Goal: Information Seeking & Learning: Check status

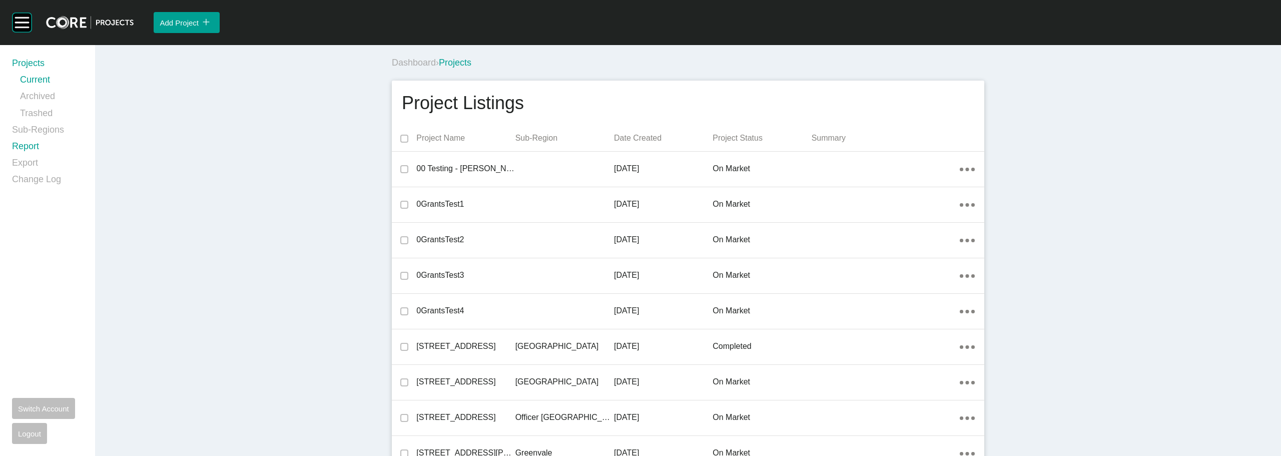
click at [36, 145] on link "Report" at bounding box center [47, 148] width 71 height 17
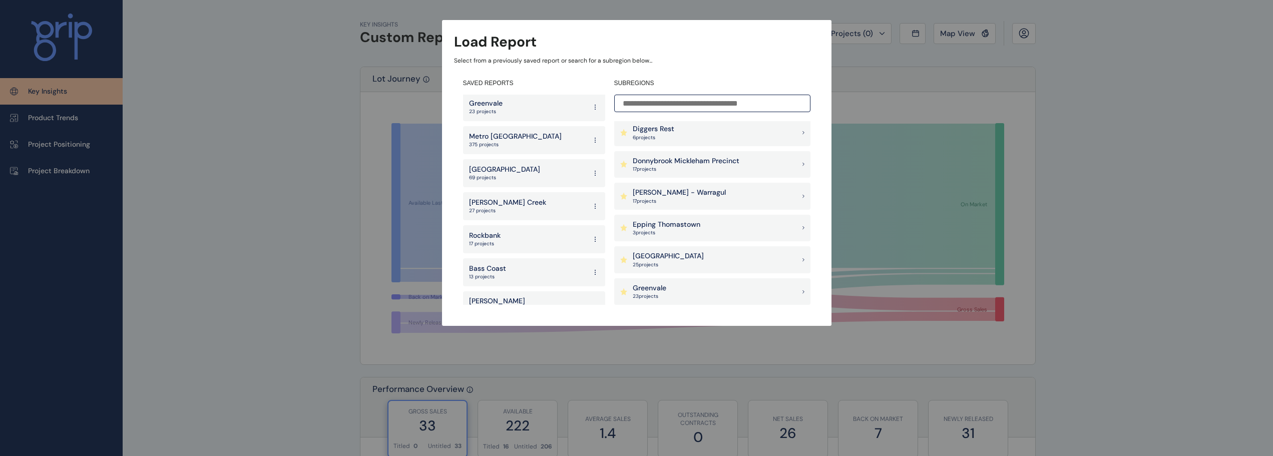
scroll to position [1632, 0]
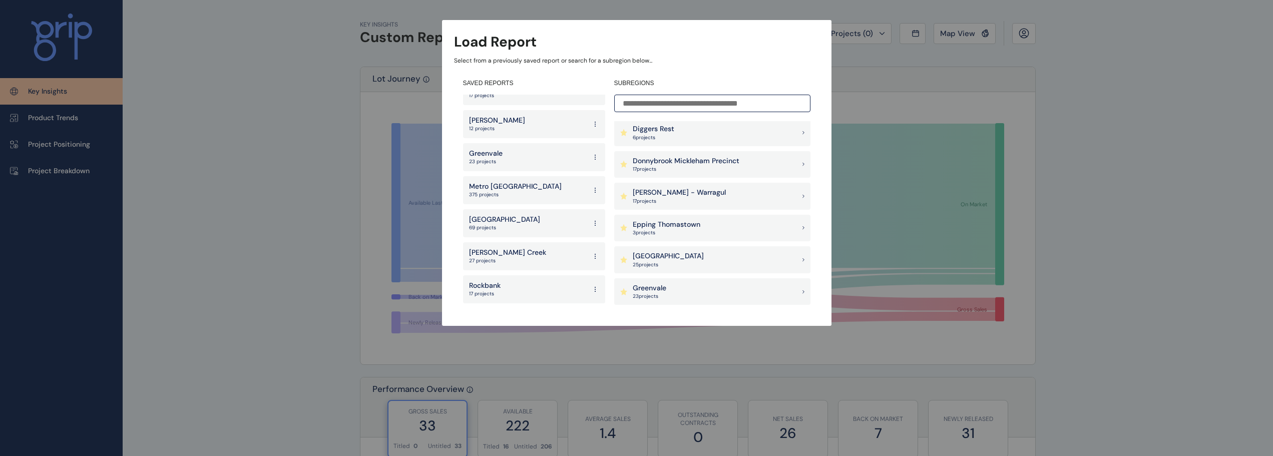
click at [510, 209] on div "Greater Geelong 69 projects" at bounding box center [534, 223] width 142 height 28
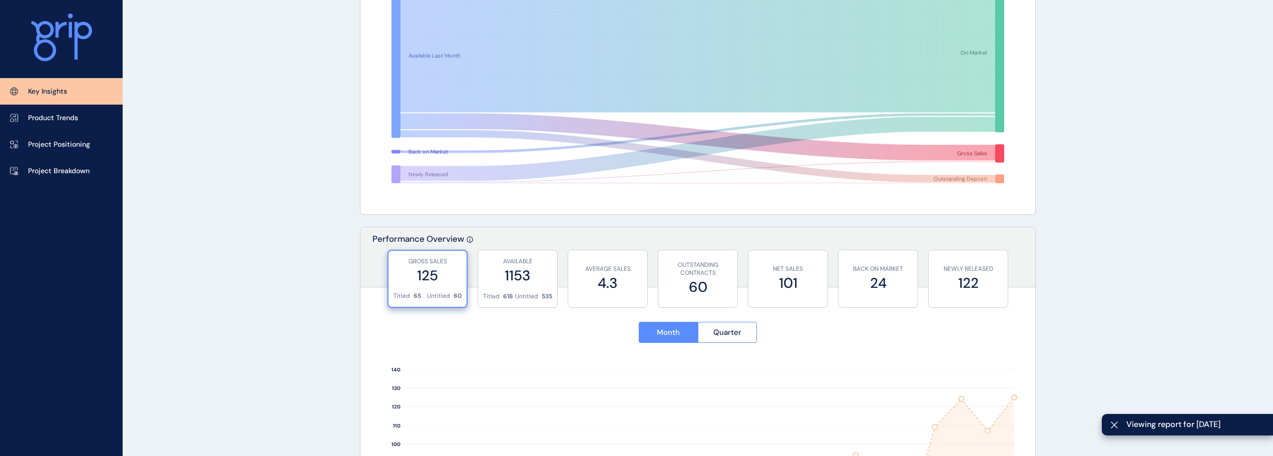
scroll to position [350, 0]
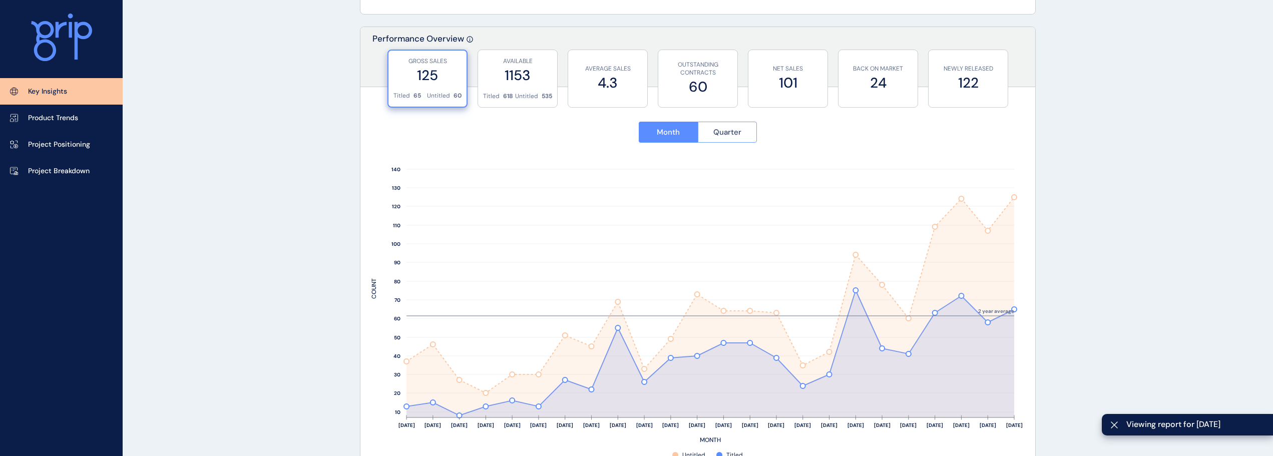
click at [719, 130] on span "Quarter" at bounding box center [727, 132] width 28 height 10
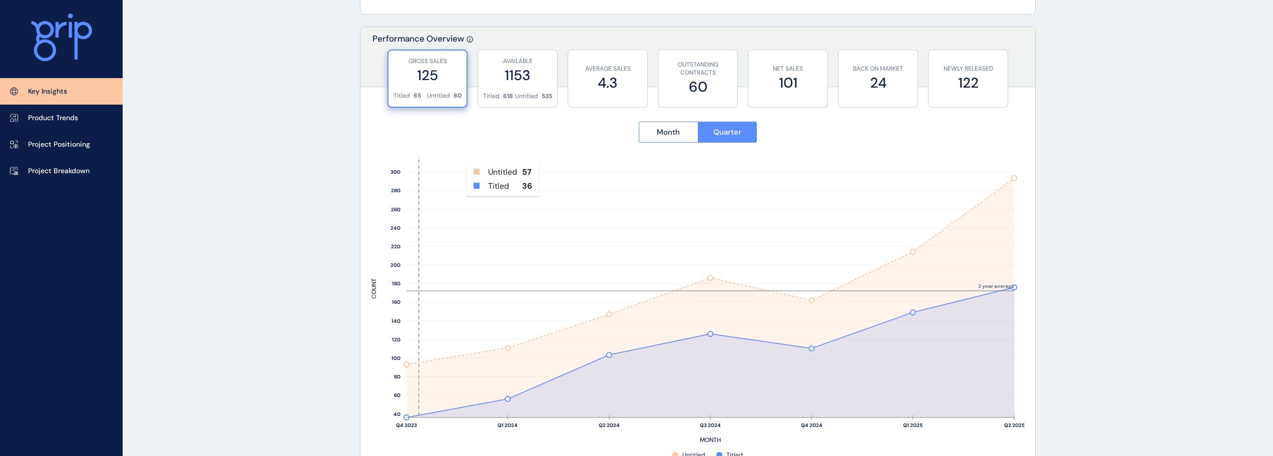
scroll to position [250, 0]
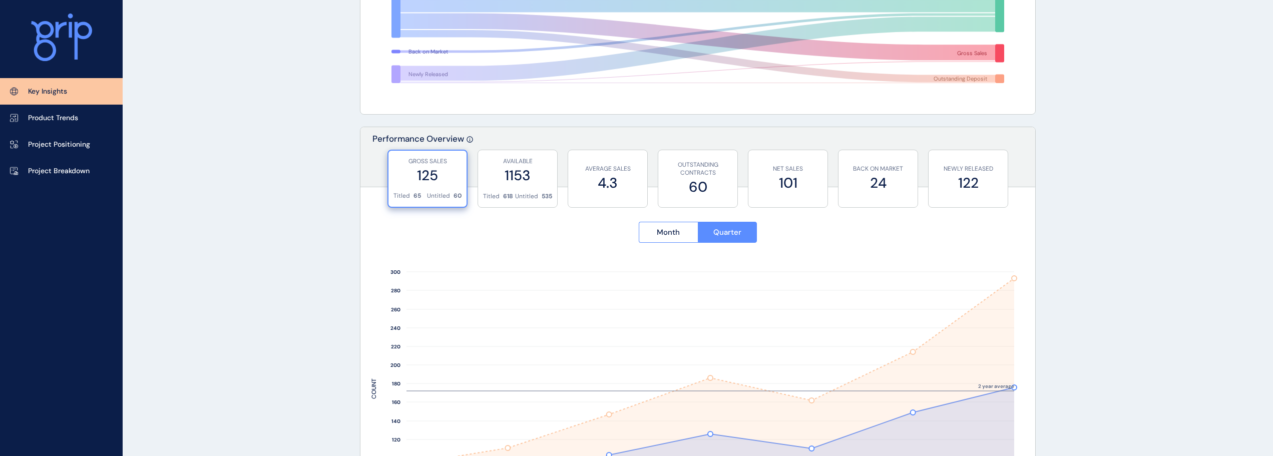
click at [659, 243] on div "Month Quarter" at bounding box center [697, 233] width 653 height 44
click at [663, 239] on button "Month" at bounding box center [668, 232] width 59 height 21
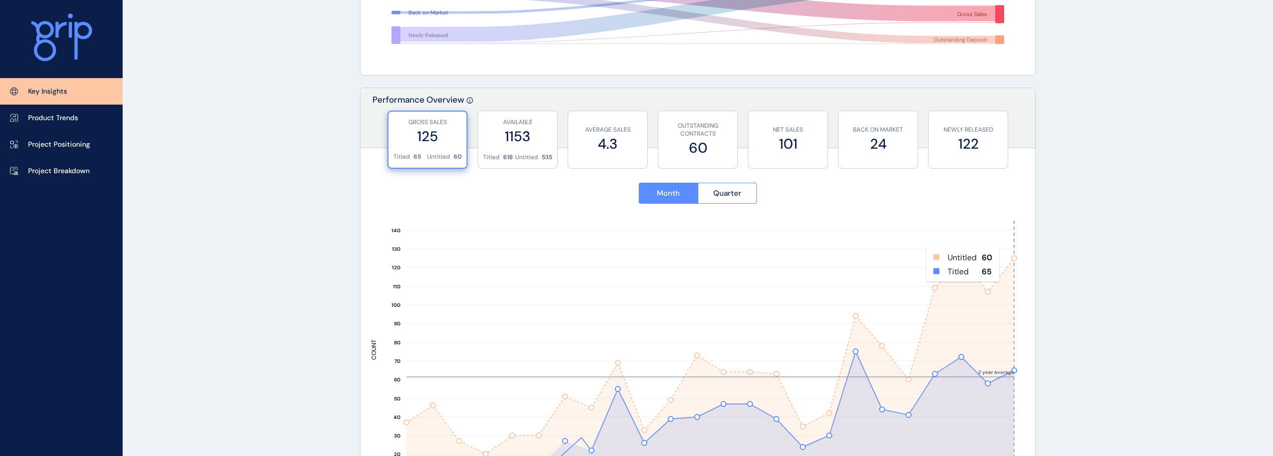
scroll to position [350, 0]
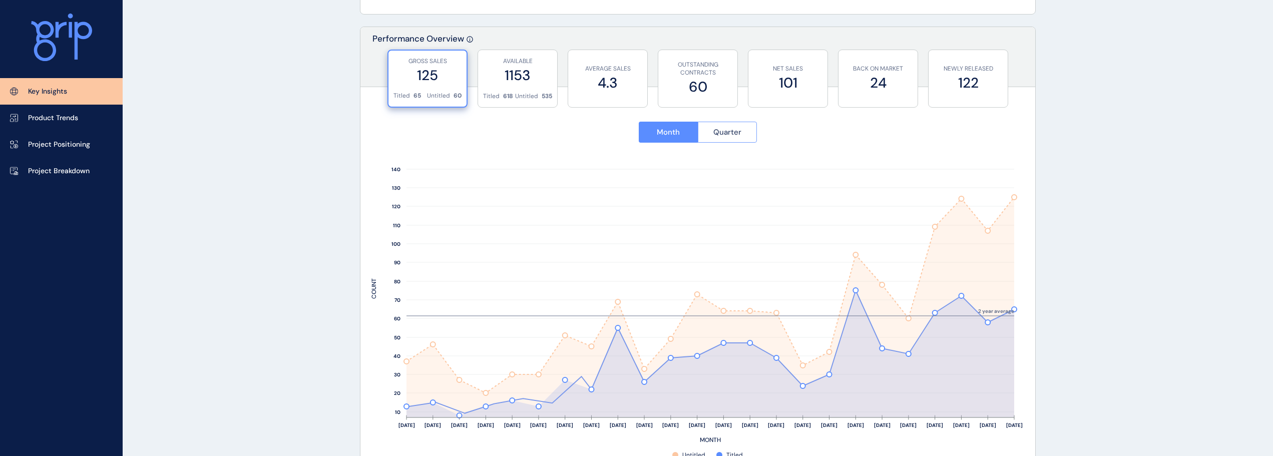
click at [719, 139] on button "Quarter" at bounding box center [728, 132] width 60 height 21
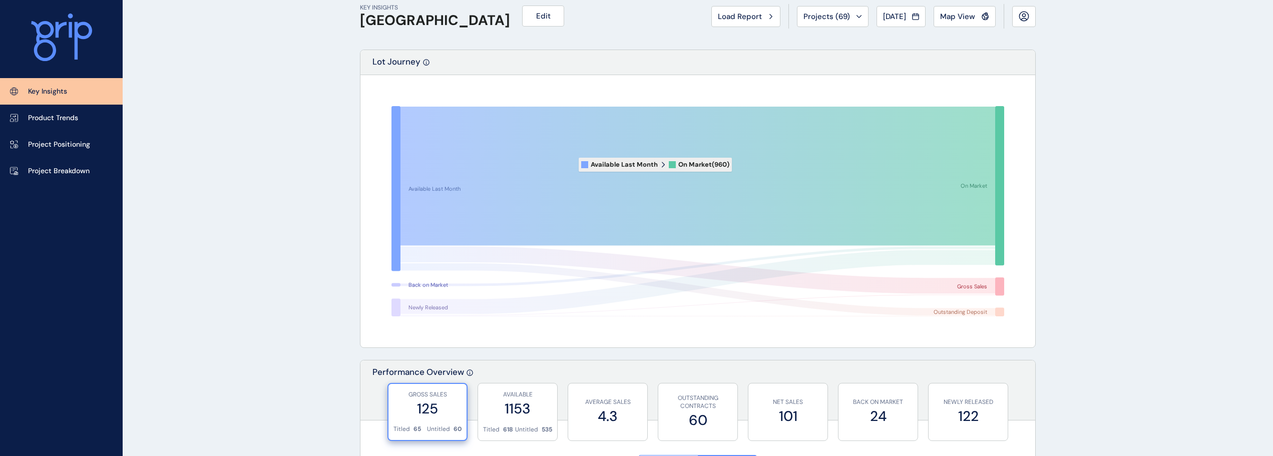
scroll to position [0, 0]
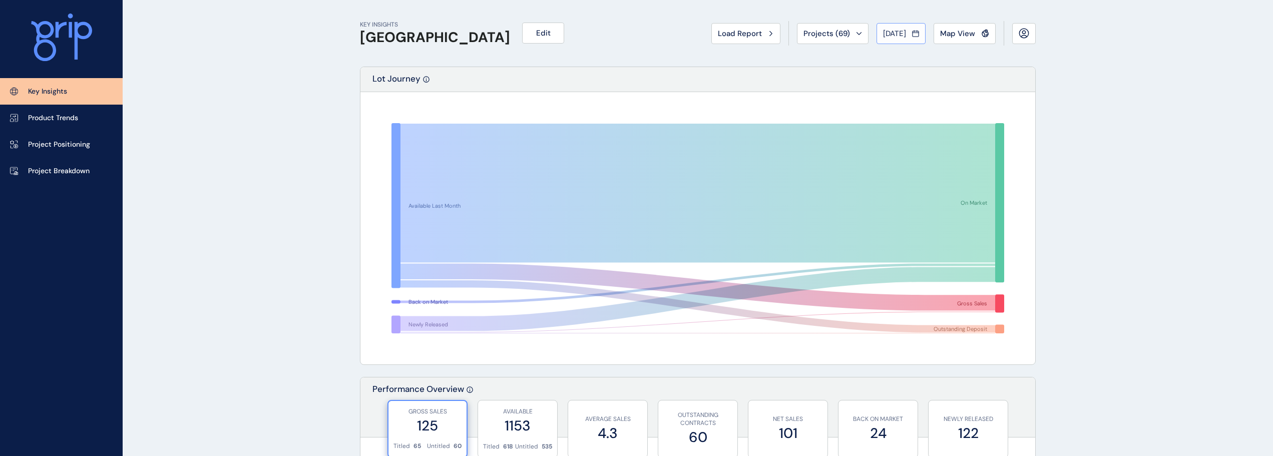
click at [893, 33] on span "[DATE]" at bounding box center [894, 34] width 23 height 10
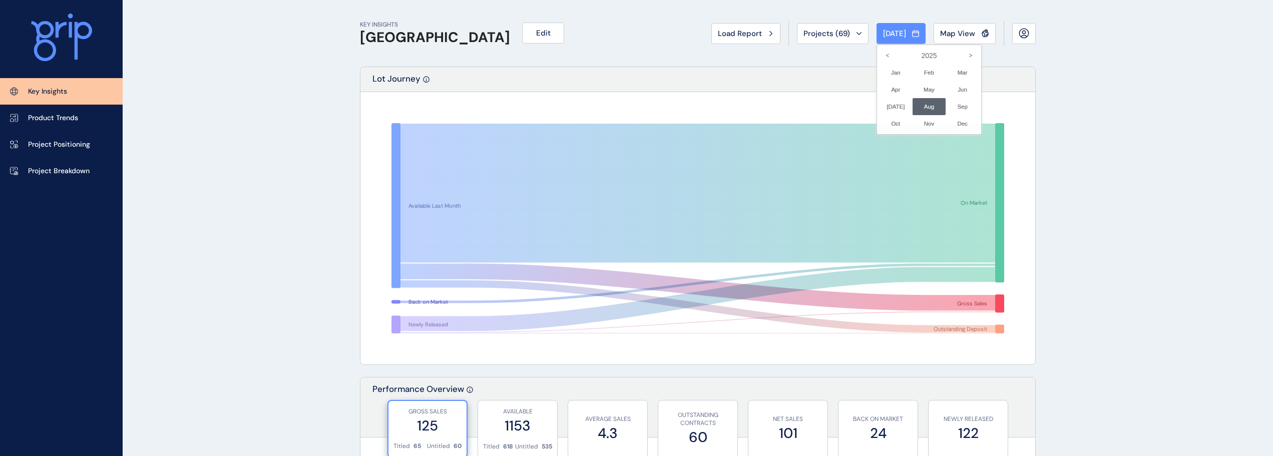
click at [1158, 157] on div at bounding box center [636, 228] width 1273 height 456
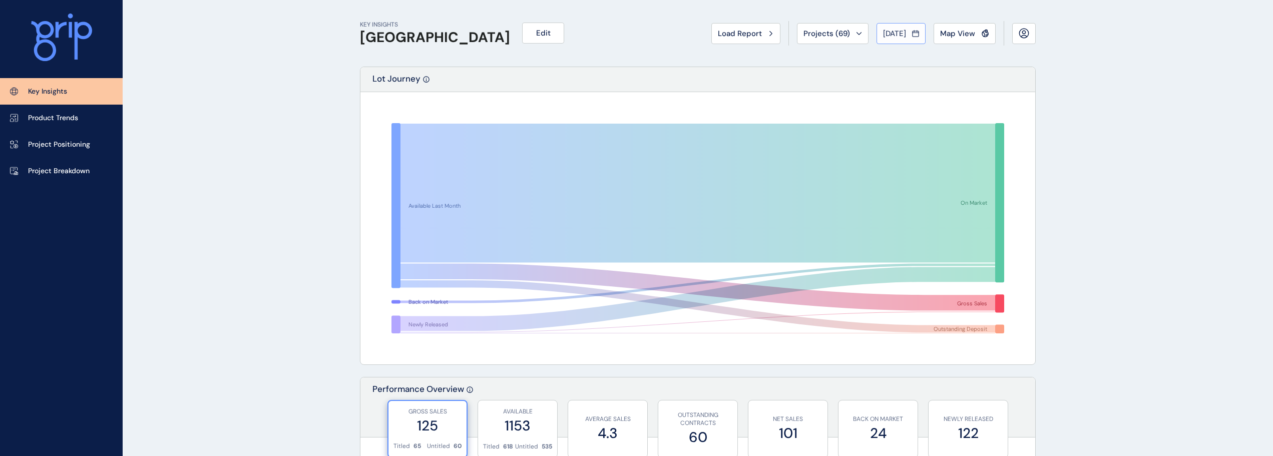
click at [896, 37] on span "[DATE]" at bounding box center [894, 34] width 23 height 10
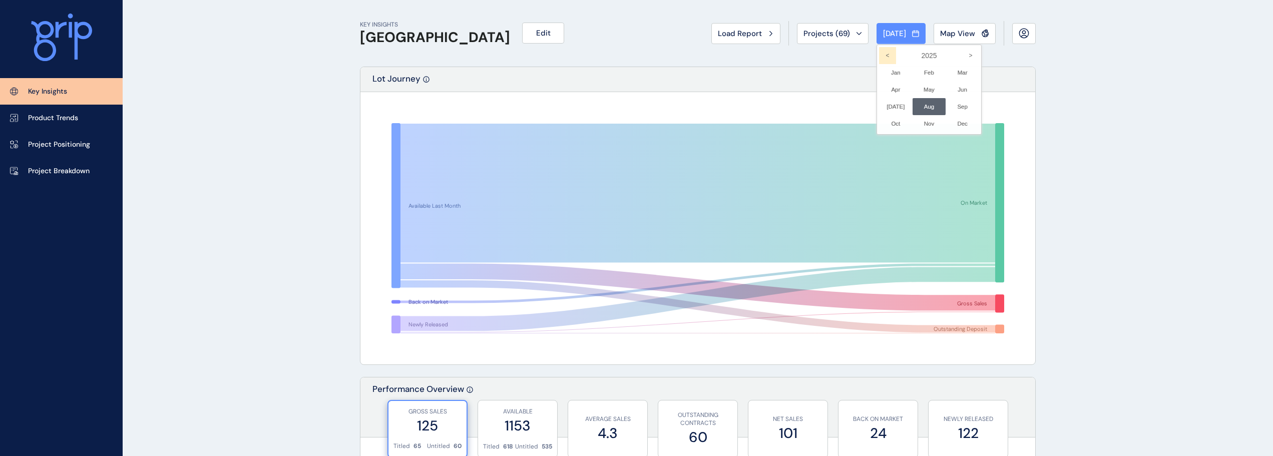
click at [879, 58] on icon "<" at bounding box center [887, 55] width 17 height 17
click at [956, 107] on li "Sep No report is available for this period. New months are usually published 5 …" at bounding box center [963, 106] width 34 height 17
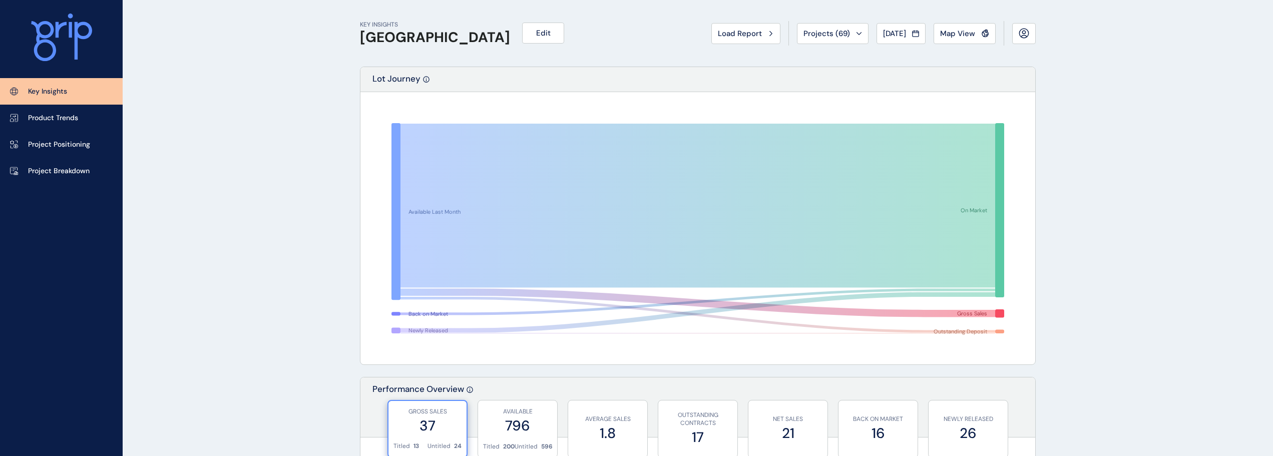
click at [893, 33] on span "[DATE]" at bounding box center [894, 34] width 23 height 10
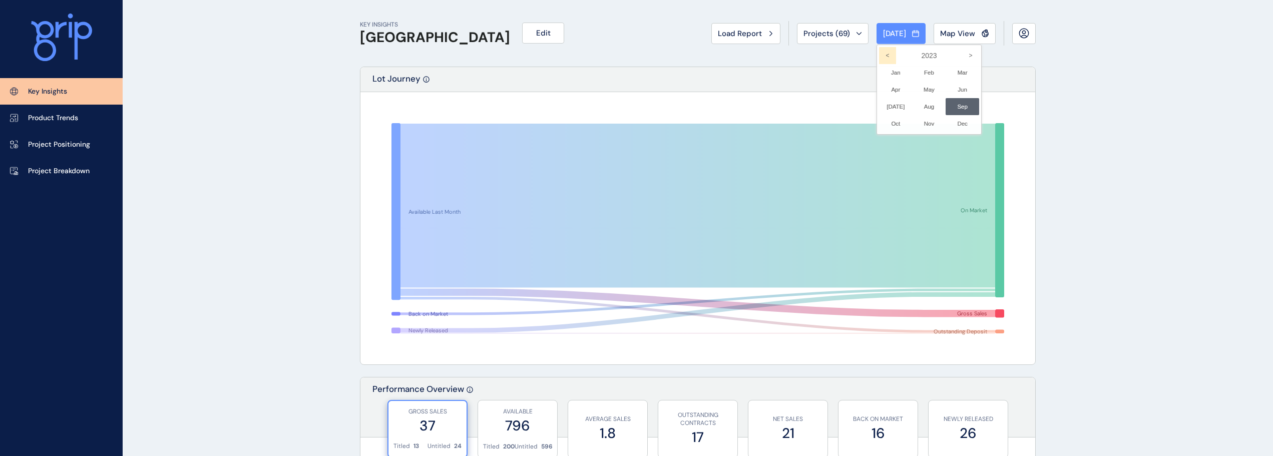
click at [881, 57] on icon "<" at bounding box center [887, 55] width 17 height 17
click at [953, 109] on li "Sep No report is available for this period. New months are usually published 5 …" at bounding box center [963, 106] width 34 height 17
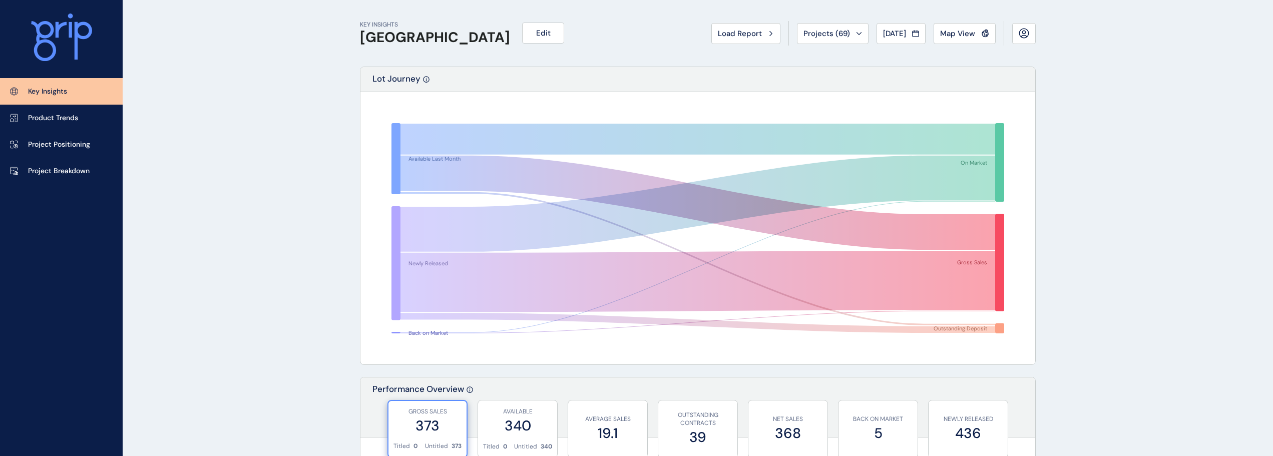
click at [734, 33] on span "Load Report" at bounding box center [740, 34] width 44 height 10
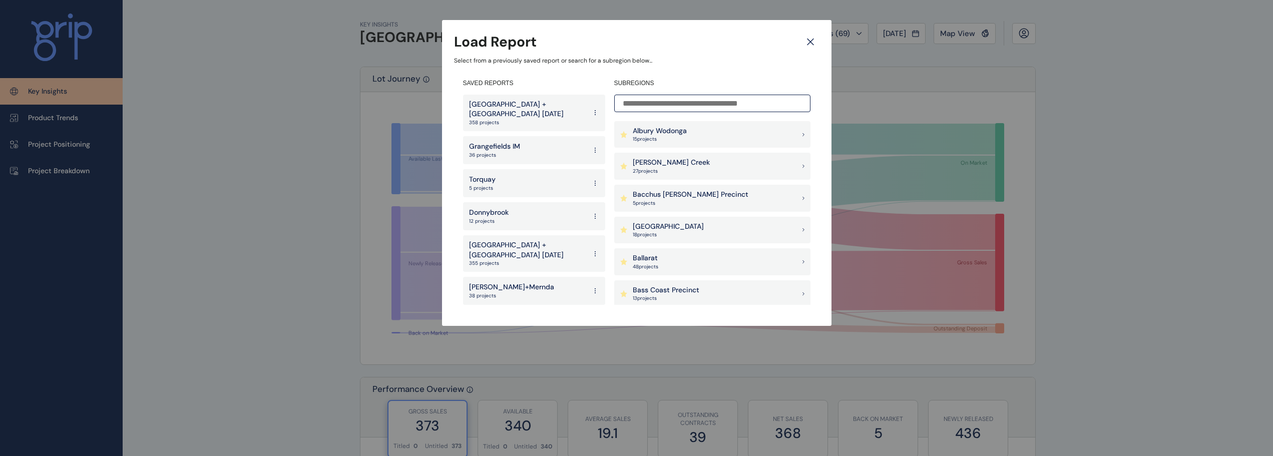
click at [660, 258] on div "Ballarat 48 project s" at bounding box center [712, 261] width 196 height 27
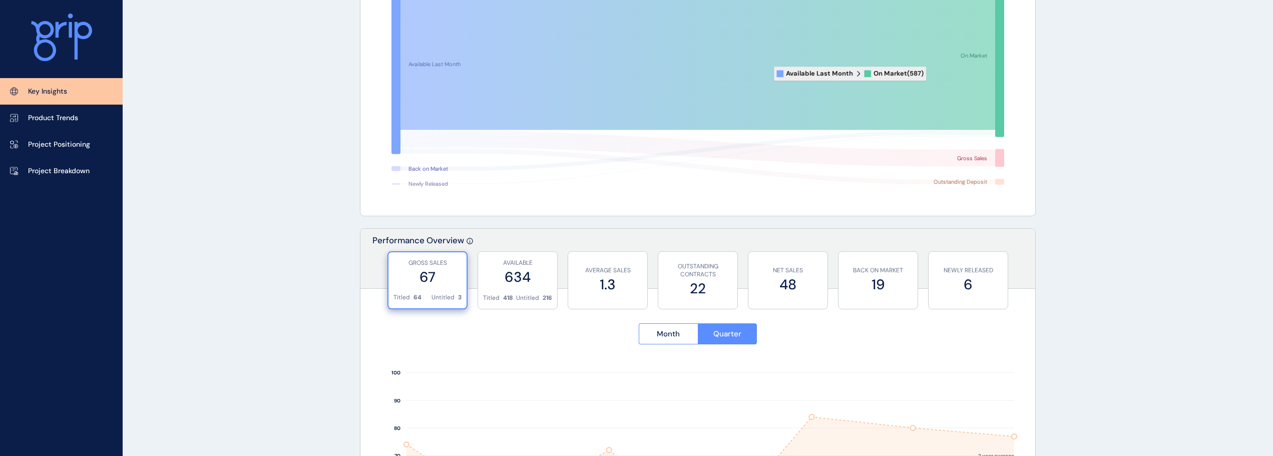
scroll to position [200, 0]
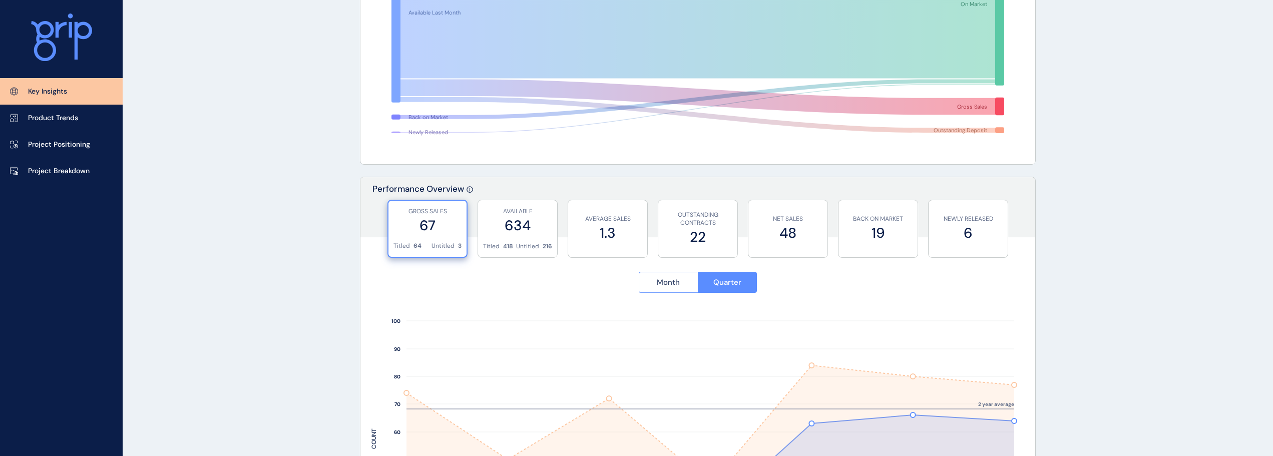
drag, startPoint x: 670, startPoint y: 282, endPoint x: 681, endPoint y: 279, distance: 11.3
click at [670, 282] on span "Month" at bounding box center [668, 282] width 23 height 10
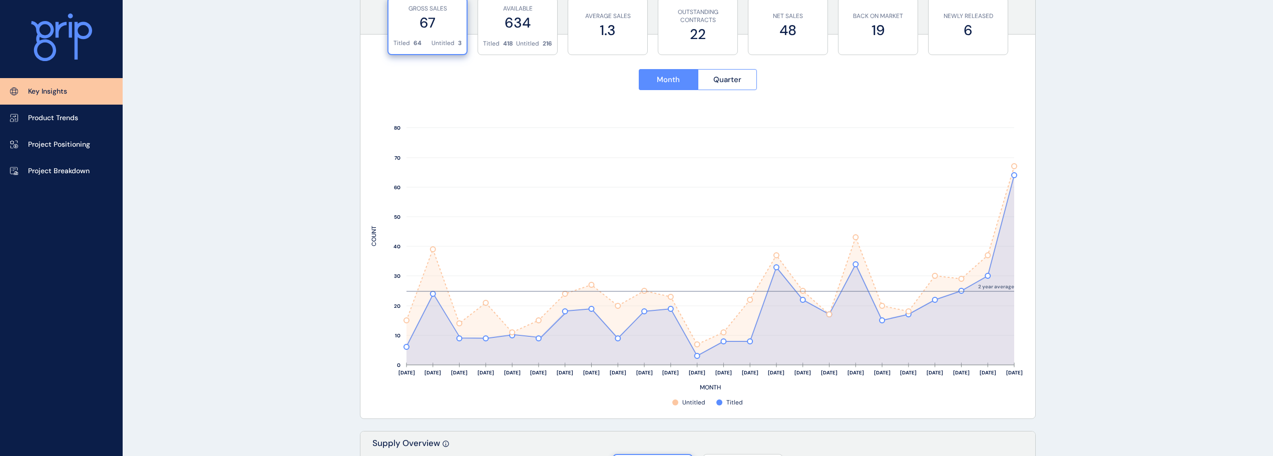
scroll to position [400, 0]
click at [722, 86] on span "Quarter" at bounding box center [727, 82] width 28 height 10
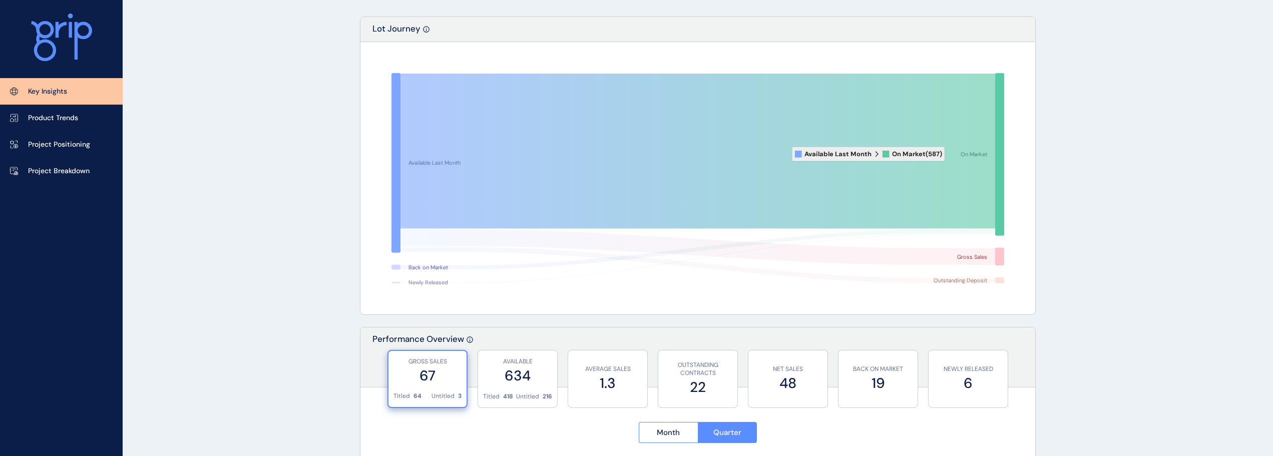
scroll to position [0, 0]
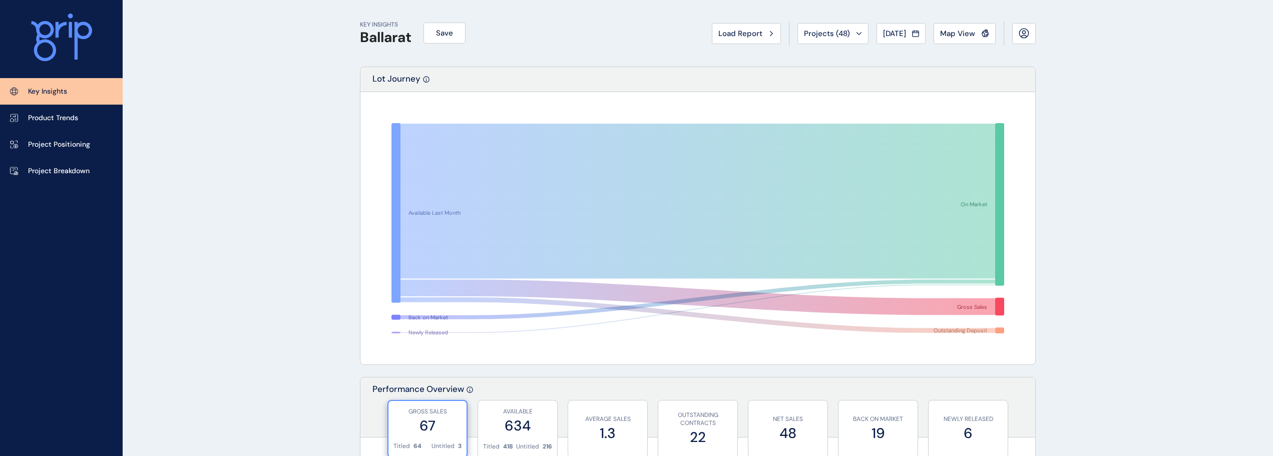
drag, startPoint x: 907, startPoint y: 28, endPoint x: 896, endPoint y: 34, distance: 13.0
click at [907, 28] on button "[DATE]" at bounding box center [900, 33] width 49 height 21
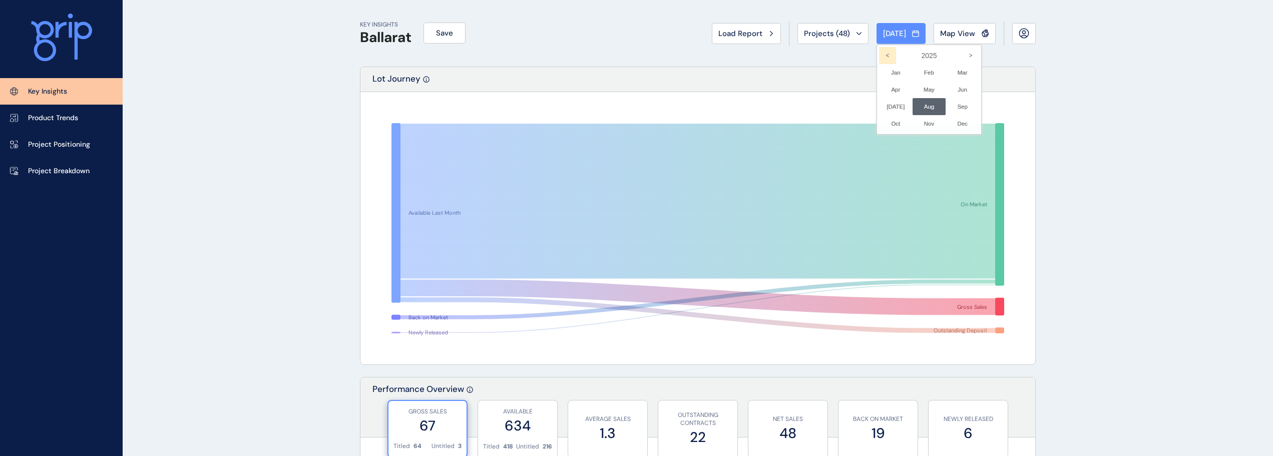
click at [879, 55] on icon "<" at bounding box center [887, 55] width 17 height 17
click at [950, 105] on li "Sep No report is available for this period. New months are usually published 5 …" at bounding box center [963, 106] width 34 height 17
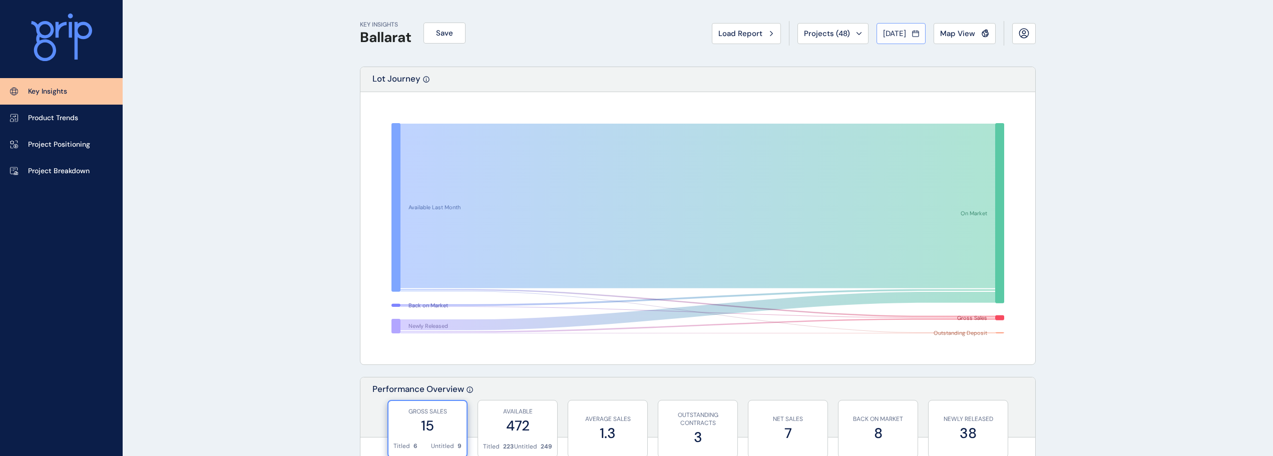
click at [900, 30] on span "[DATE]" at bounding box center [894, 34] width 23 height 10
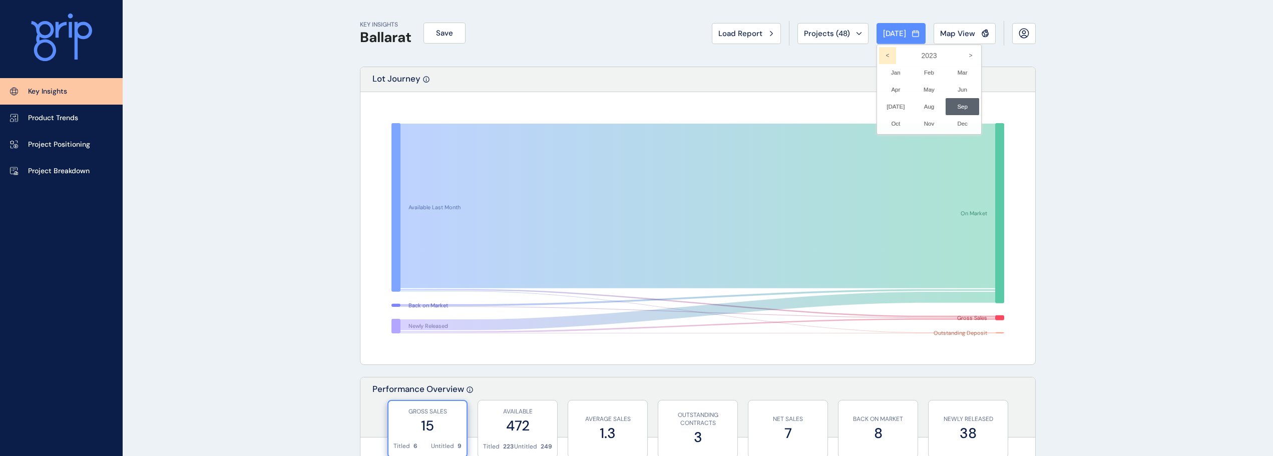
click at [879, 57] on icon "<" at bounding box center [887, 55] width 17 height 17
click at [946, 107] on li "Sep No report is available for this period. New months are usually published 5 …" at bounding box center [963, 106] width 34 height 17
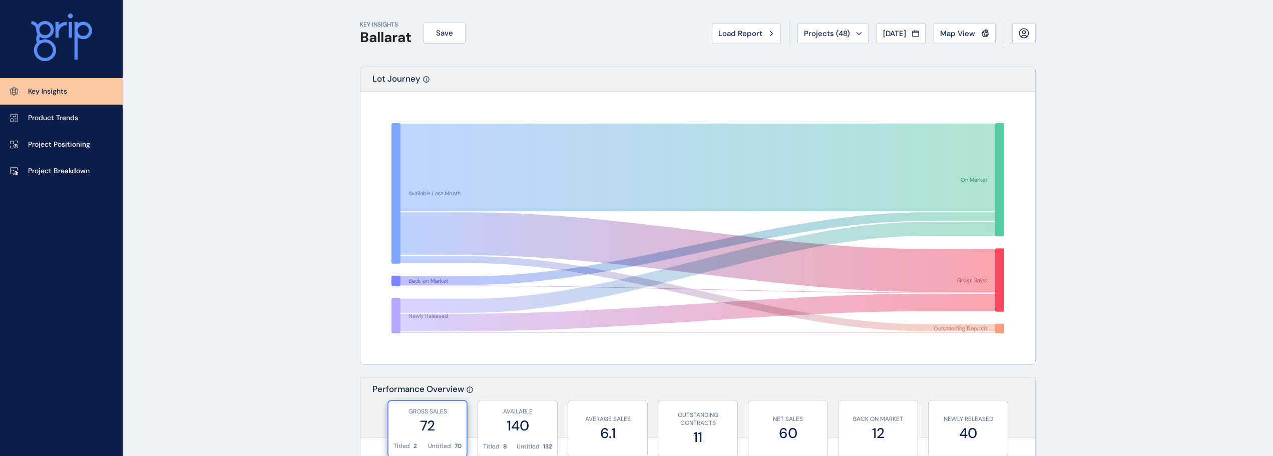
click at [718, 36] on span "Load Report" at bounding box center [740, 34] width 44 height 10
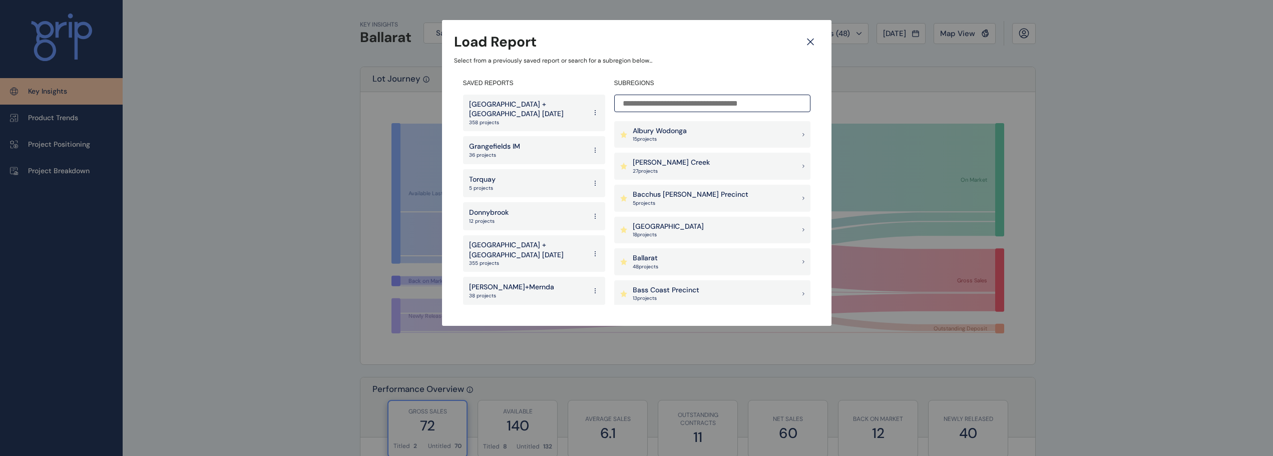
click at [697, 197] on p "Bacchus [PERSON_NAME] Precinct" at bounding box center [691, 195] width 116 height 10
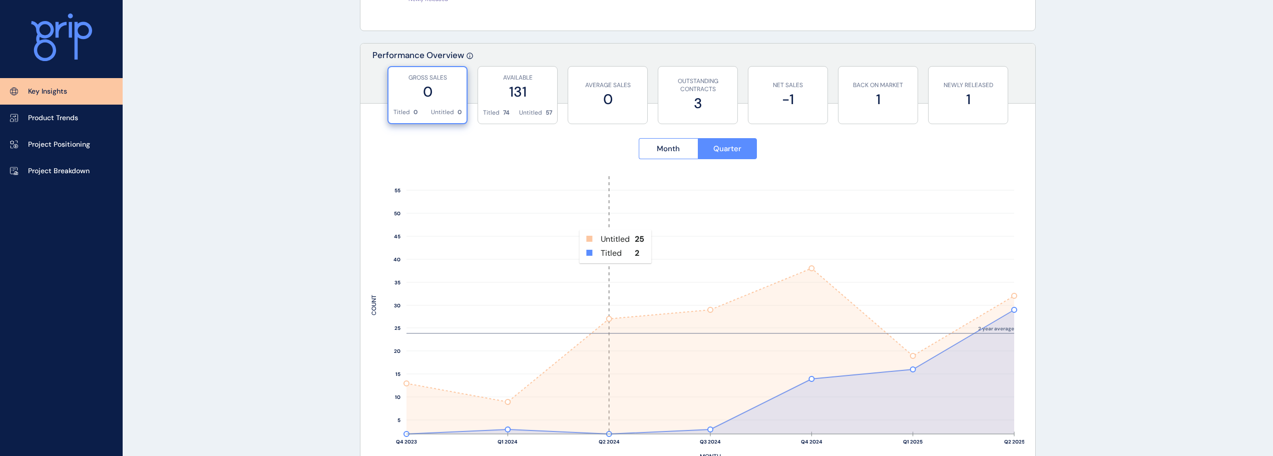
scroll to position [450, 0]
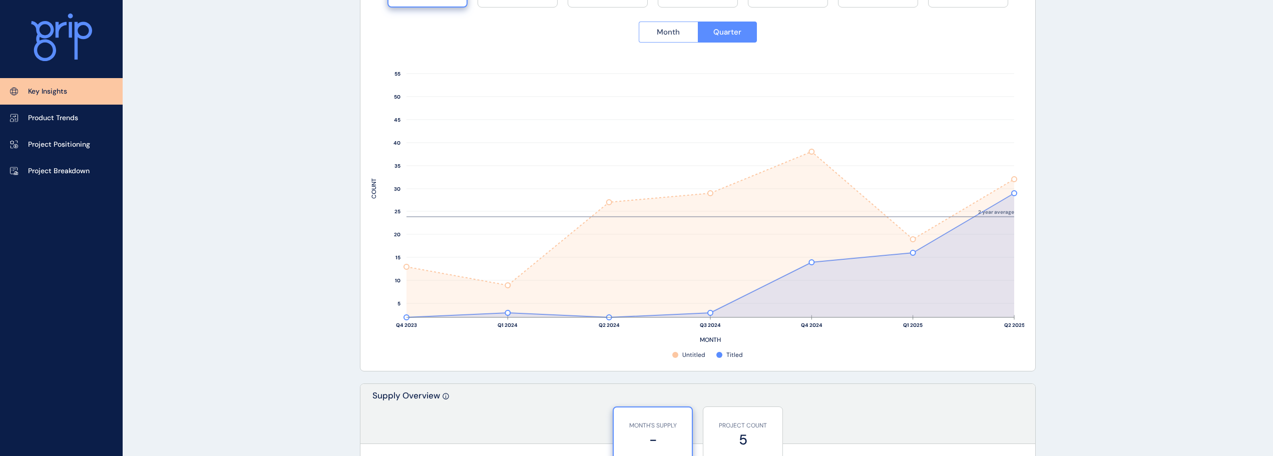
click at [668, 38] on button "Month" at bounding box center [668, 32] width 59 height 21
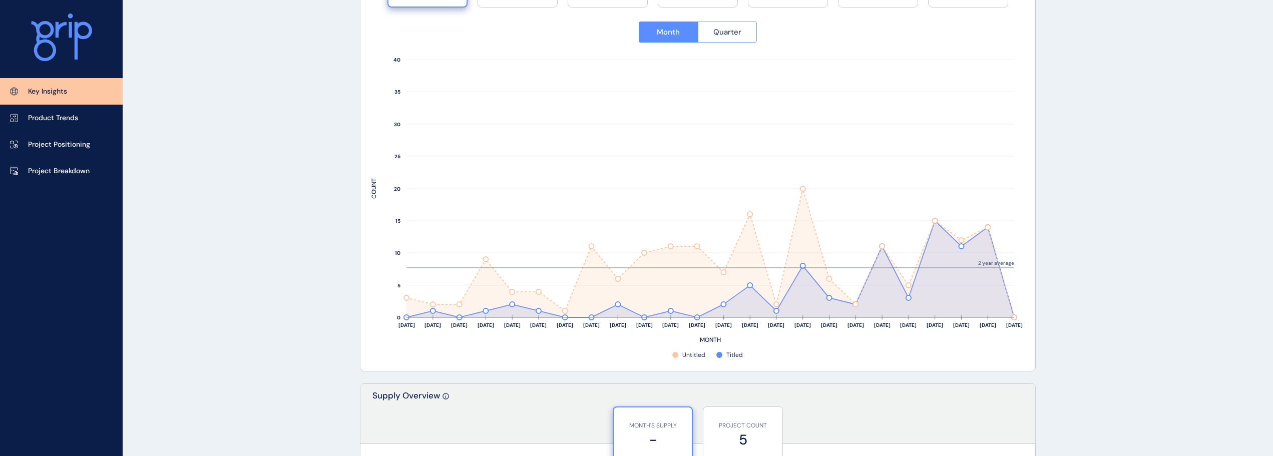
click at [734, 41] on button "Quarter" at bounding box center [728, 32] width 60 height 21
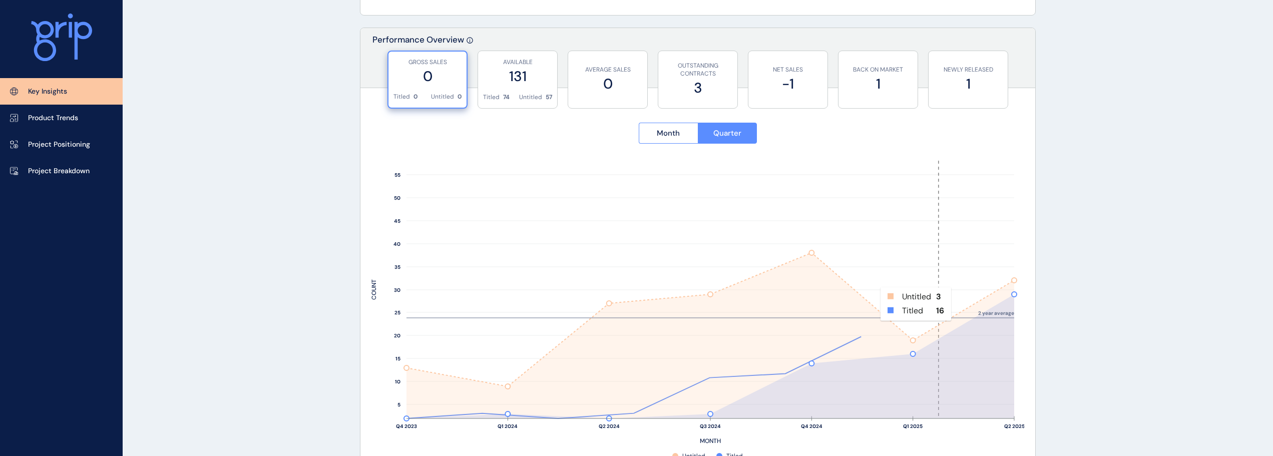
scroll to position [250, 0]
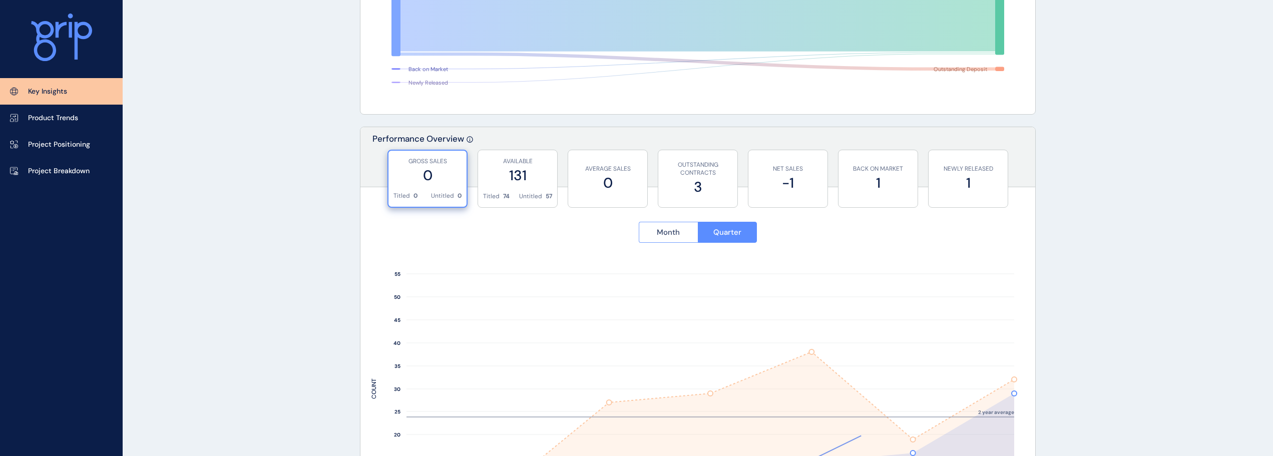
click at [669, 234] on span "Month" at bounding box center [668, 232] width 23 height 10
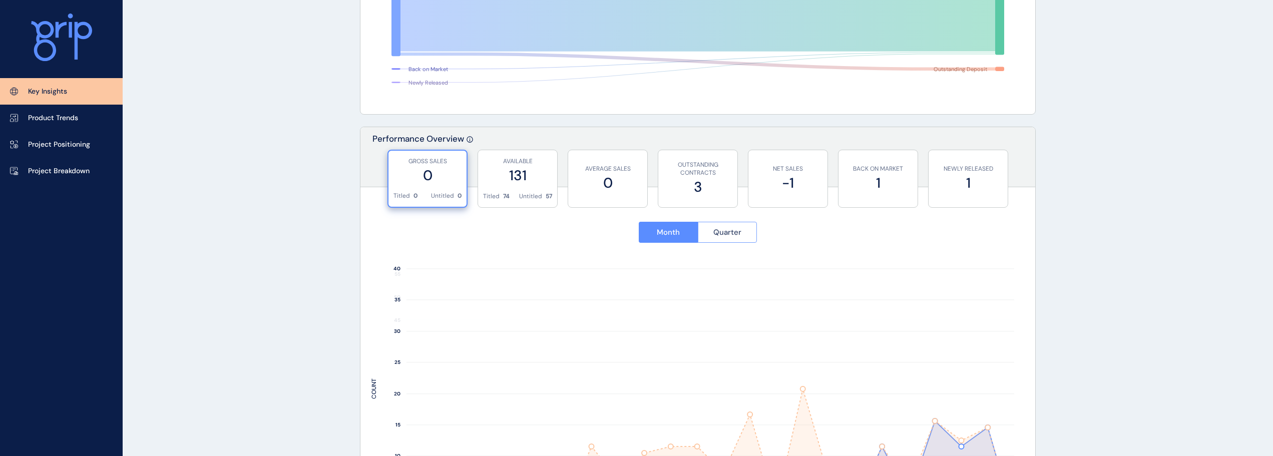
click at [706, 222] on button "Quarter" at bounding box center [728, 232] width 60 height 21
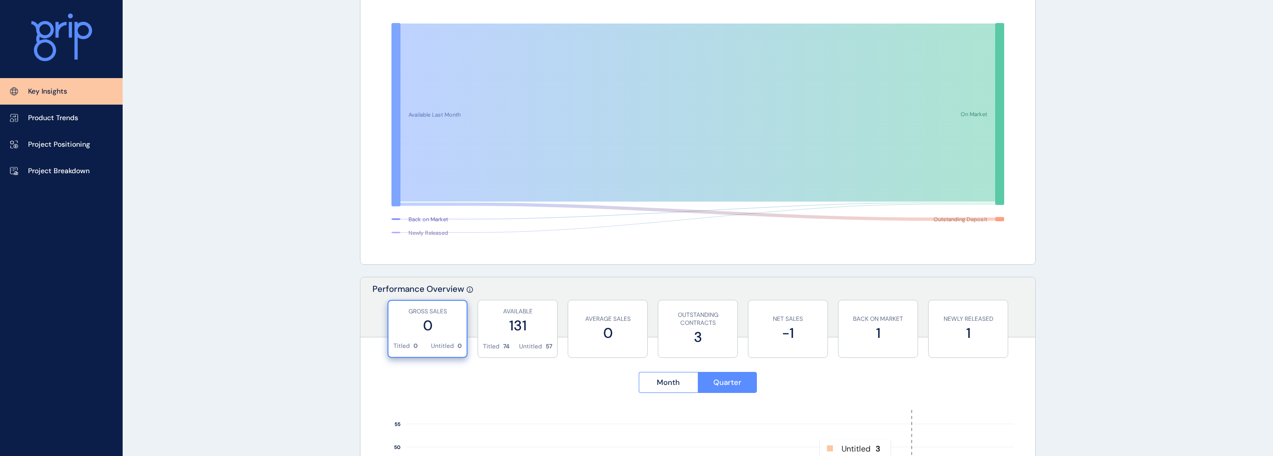
scroll to position [0, 0]
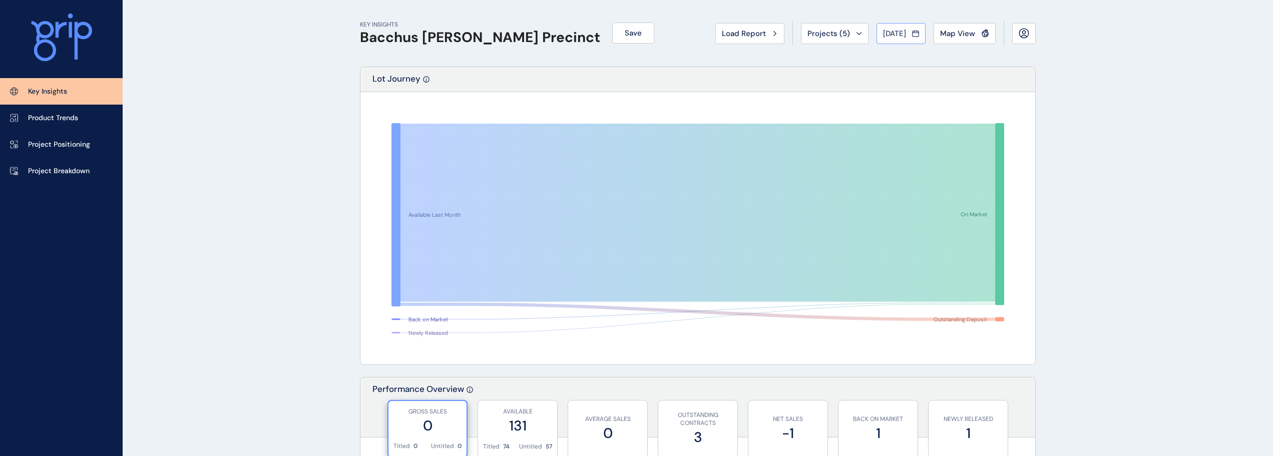
click at [892, 34] on span "[DATE]" at bounding box center [894, 34] width 23 height 10
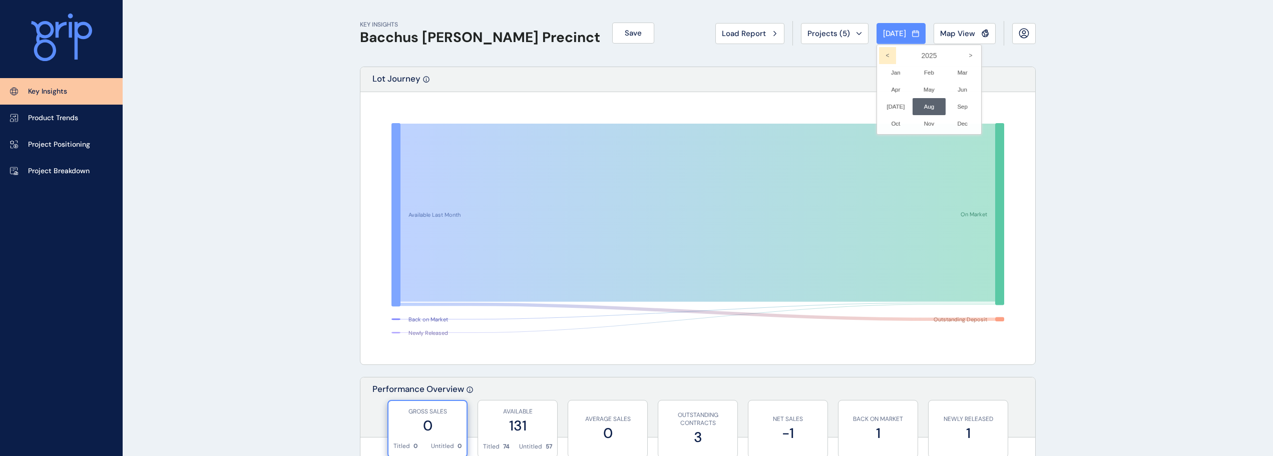
click at [882, 51] on icon "<" at bounding box center [887, 55] width 17 height 17
click at [948, 110] on li "Sep No report is available for this period. New months are usually published 5 …" at bounding box center [963, 106] width 34 height 17
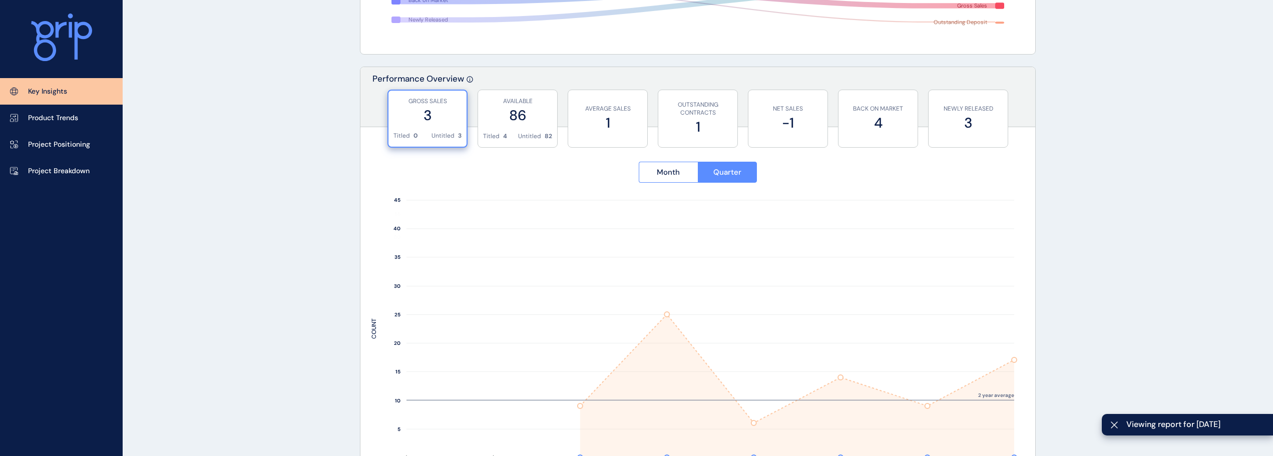
scroll to position [450, 0]
